Goal: Navigation & Orientation: Find specific page/section

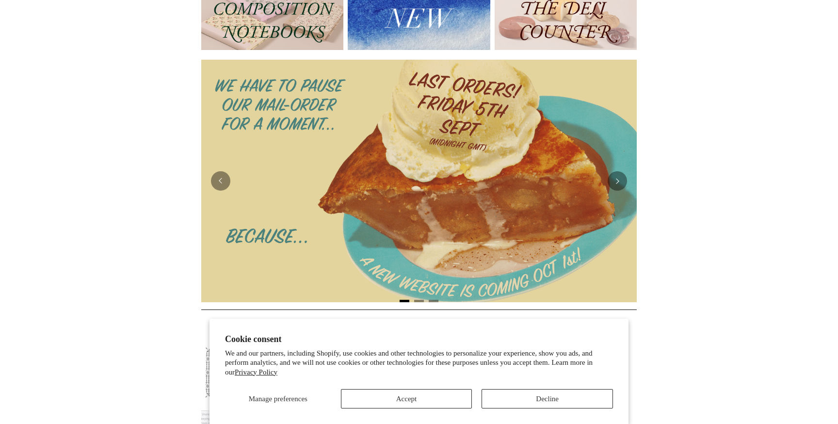
scroll to position [138, 0]
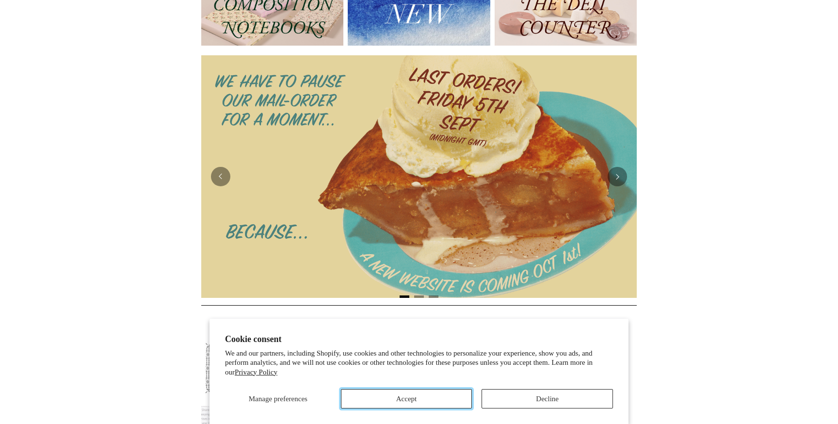
click at [425, 396] on button "Accept" at bounding box center [406, 398] width 131 height 19
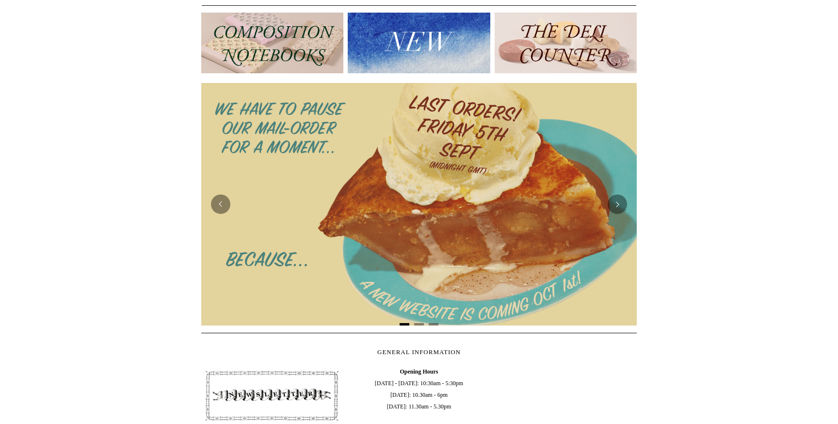
scroll to position [0, 0]
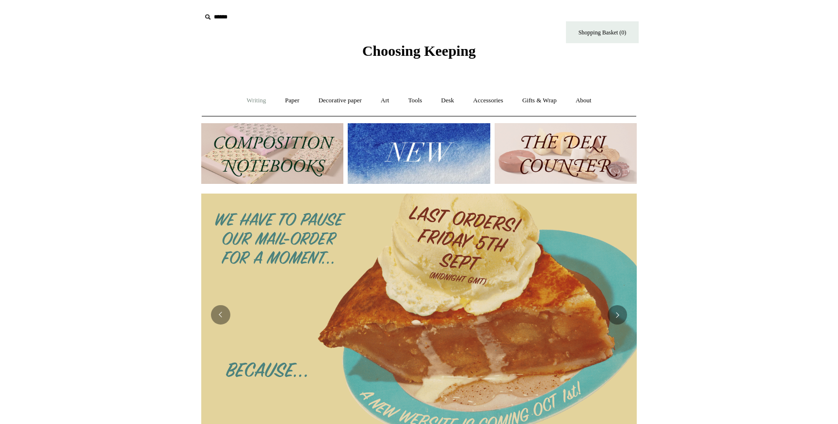
click at [251, 102] on link "Writing +" at bounding box center [256, 101] width 37 height 26
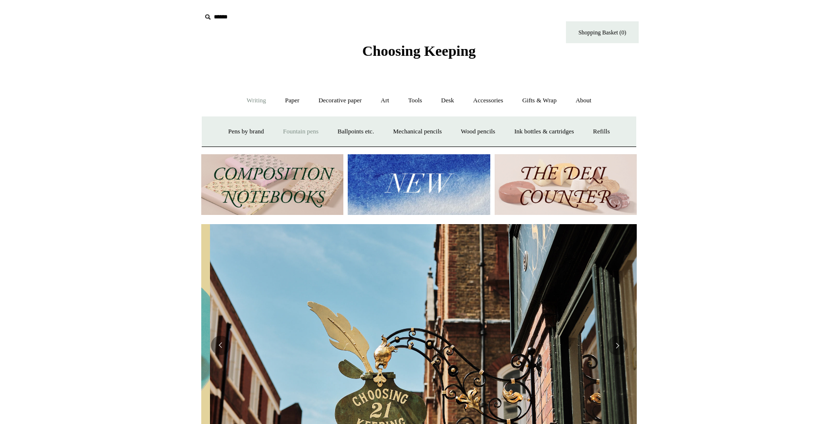
scroll to position [0, 436]
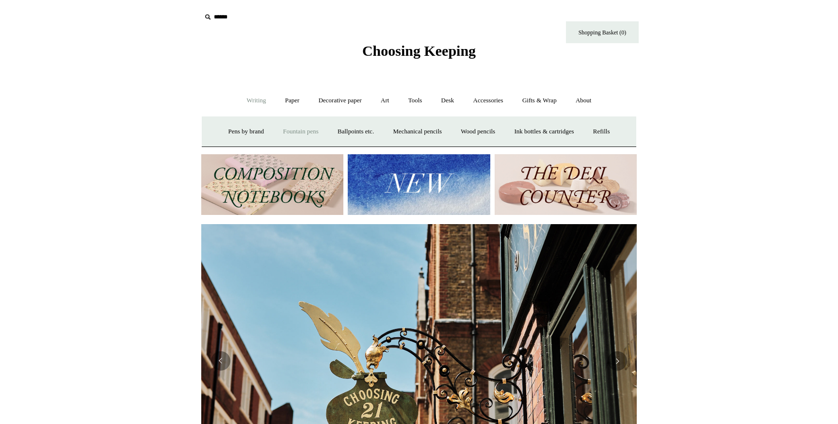
click at [286, 129] on link "Fountain pens +" at bounding box center [300, 132] width 53 height 26
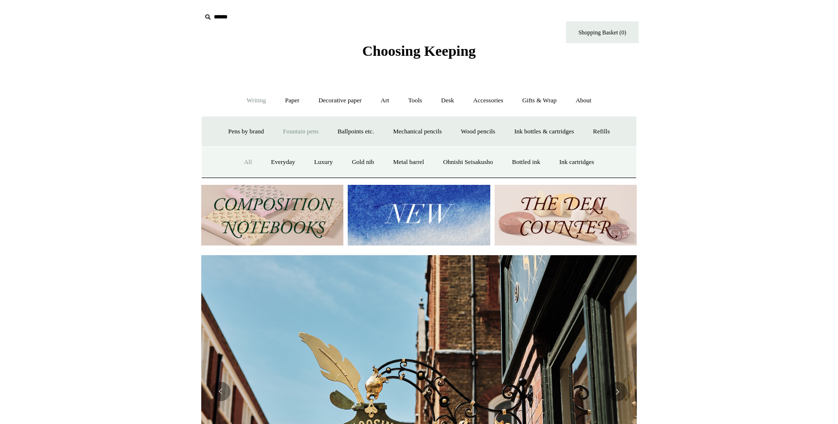
click at [241, 161] on link "All" at bounding box center [248, 162] width 26 height 26
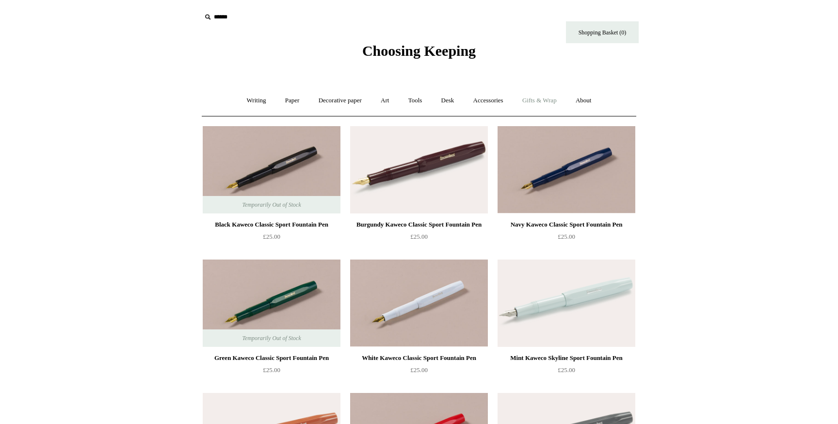
click at [549, 103] on link "Gifts & Wrap +" at bounding box center [540, 101] width 52 height 26
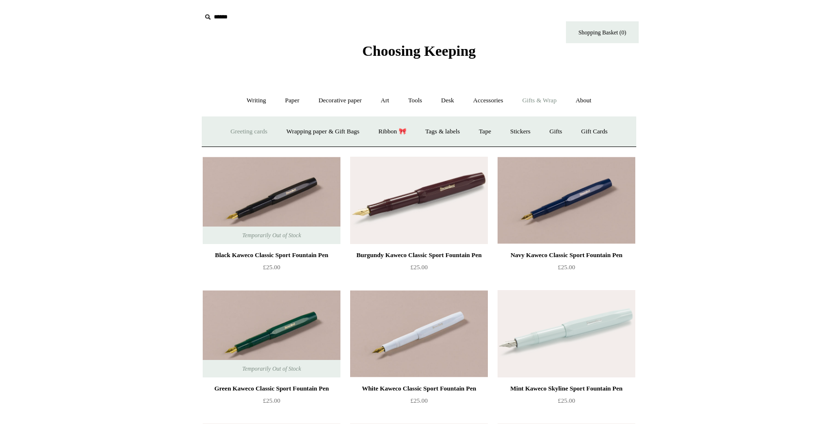
click at [239, 132] on link "Greeting cards +" at bounding box center [249, 132] width 54 height 26
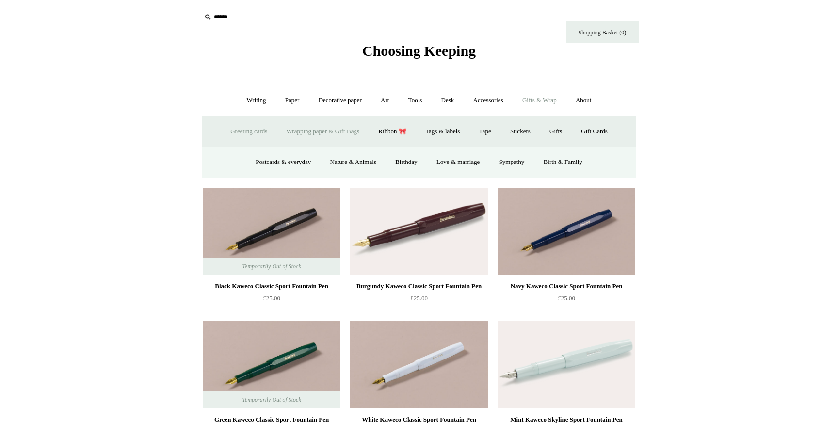
click at [320, 124] on link "Wrapping paper & Gift Bags" at bounding box center [323, 132] width 90 height 26
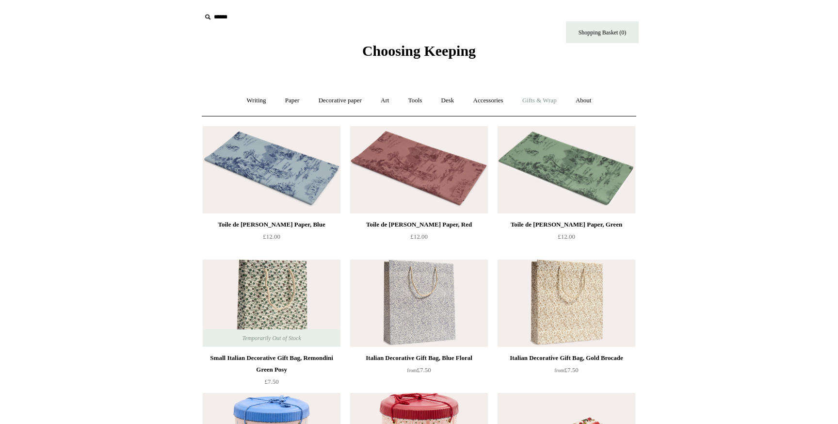
click at [539, 100] on link "Gifts & Wrap +" at bounding box center [540, 101] width 52 height 26
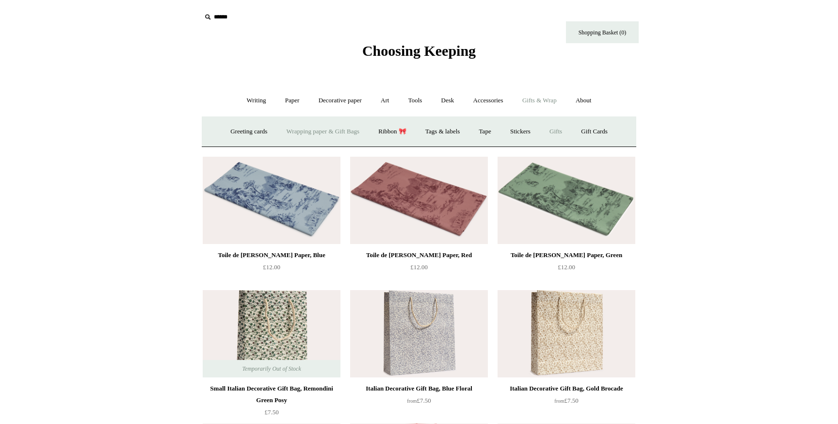
click at [567, 130] on link "Gifts +" at bounding box center [556, 132] width 30 height 26
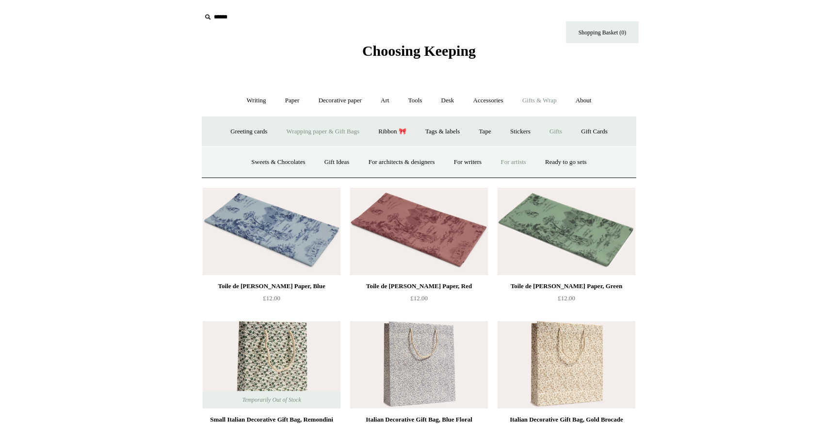
click at [516, 164] on link "For artists" at bounding box center [513, 162] width 43 height 26
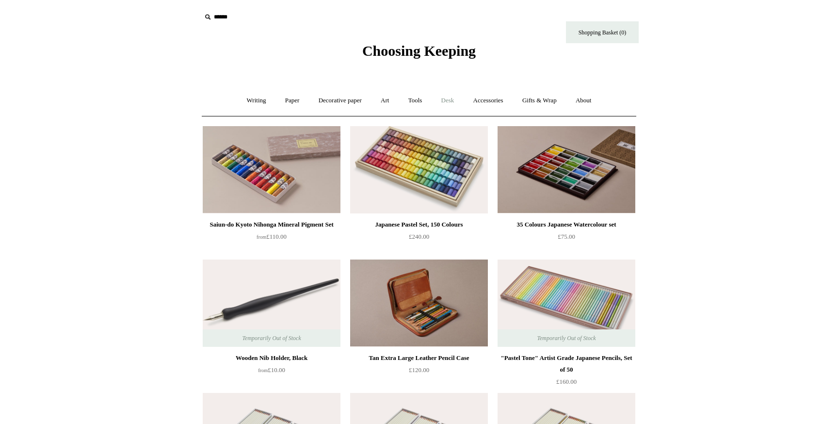
click at [454, 98] on link "Desk +" at bounding box center [448, 101] width 31 height 26
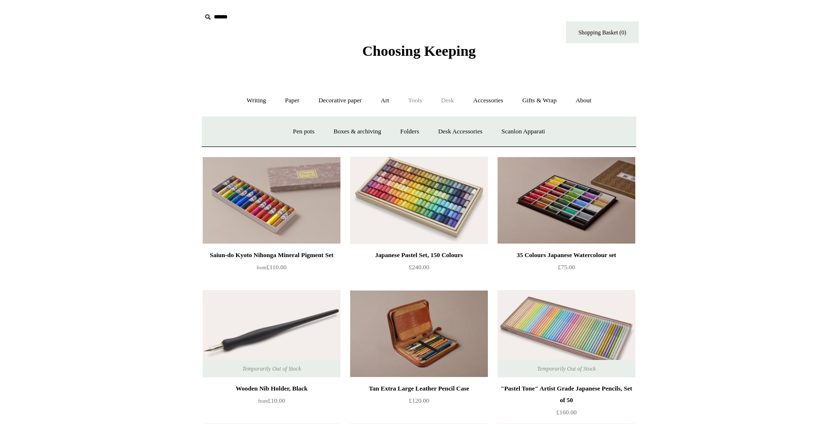
click at [417, 105] on link "Tools +" at bounding box center [416, 101] width 32 height 26
click at [285, 101] on link "Paper +" at bounding box center [292, 101] width 32 height 26
click at [279, 132] on link "Notebooks +" at bounding box center [283, 132] width 45 height 26
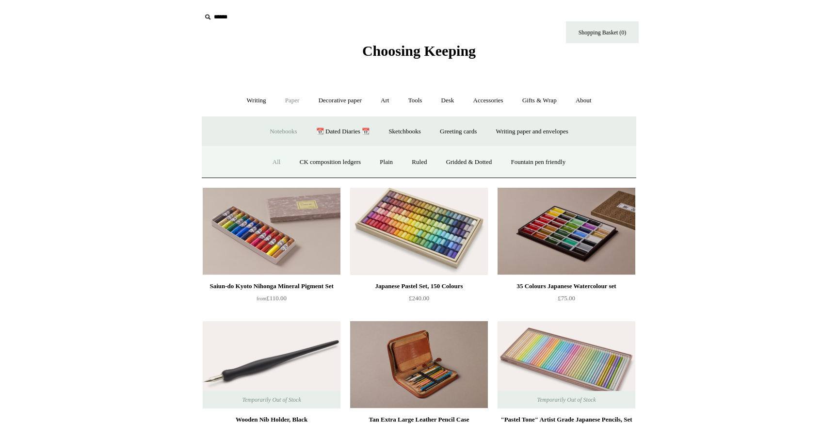
click at [270, 162] on link "All" at bounding box center [277, 162] width 26 height 26
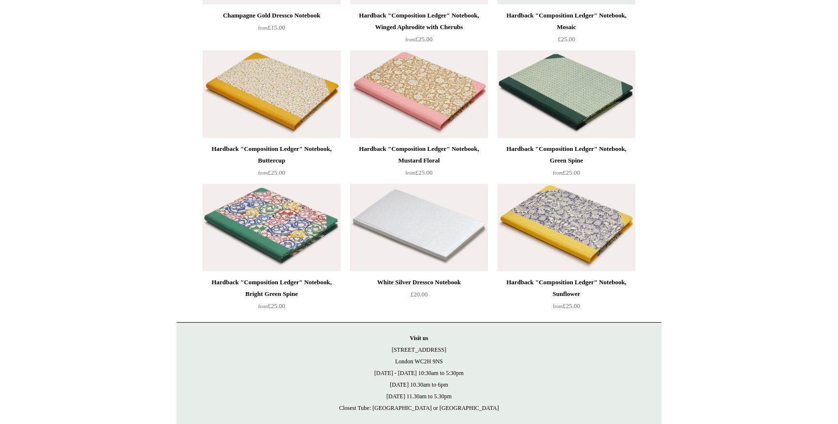
scroll to position [6529, 0]
